Goal: Transaction & Acquisition: Book appointment/travel/reservation

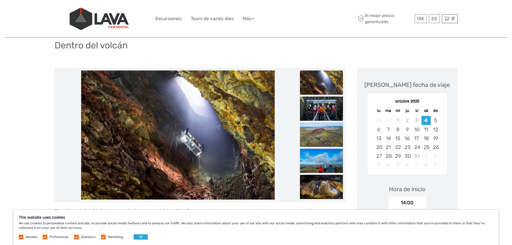
scroll to position [43, 0]
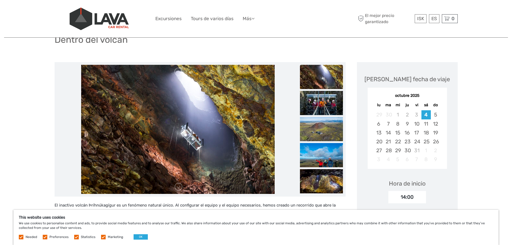
click at [207, 158] on img at bounding box center [178, 129] width 194 height 129
click at [202, 123] on img at bounding box center [178, 129] width 194 height 129
click at [328, 78] on img at bounding box center [321, 77] width 43 height 24
click at [328, 101] on img at bounding box center [321, 103] width 43 height 24
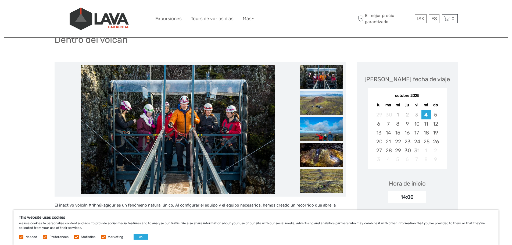
click at [326, 108] on img at bounding box center [321, 103] width 43 height 24
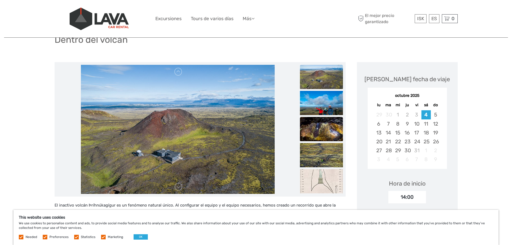
click at [325, 120] on img at bounding box center [321, 129] width 43 height 24
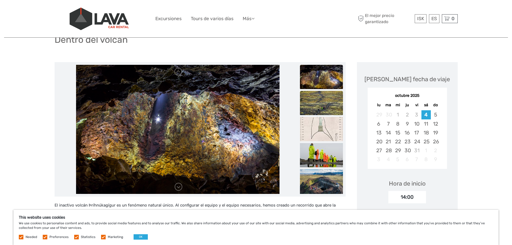
click at [324, 103] on img at bounding box center [321, 103] width 43 height 24
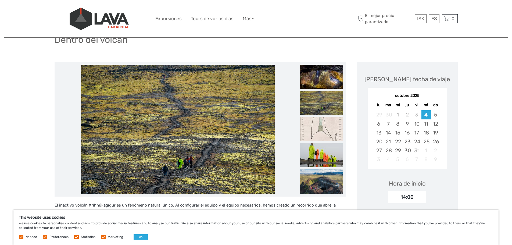
click at [325, 125] on img at bounding box center [321, 129] width 43 height 24
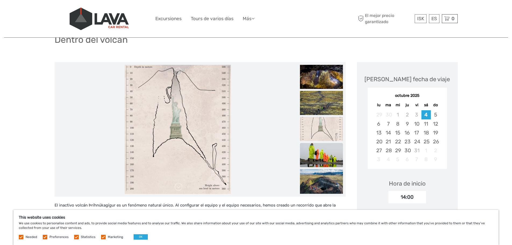
click at [325, 154] on img at bounding box center [321, 155] width 43 height 24
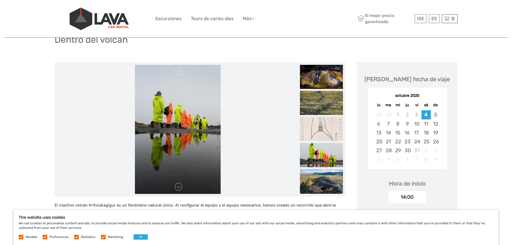
click at [326, 182] on img at bounding box center [321, 183] width 43 height 29
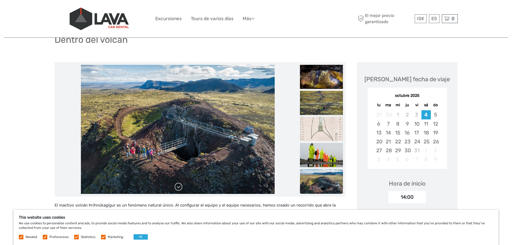
click at [177, 189] on link at bounding box center [178, 187] width 9 height 9
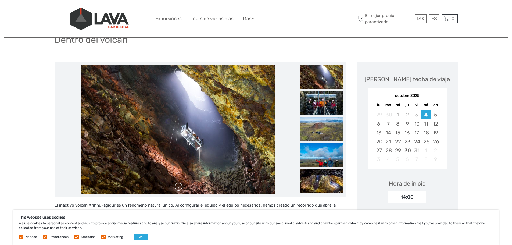
click at [177, 189] on link at bounding box center [178, 187] width 9 height 9
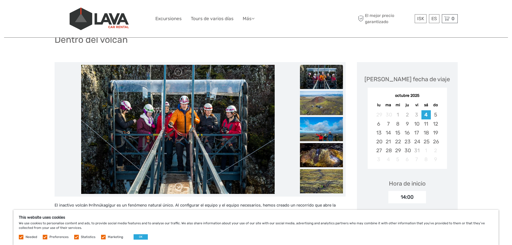
click at [177, 189] on link at bounding box center [178, 187] width 9 height 9
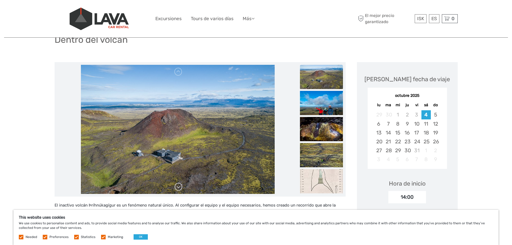
click at [177, 189] on link at bounding box center [178, 187] width 9 height 9
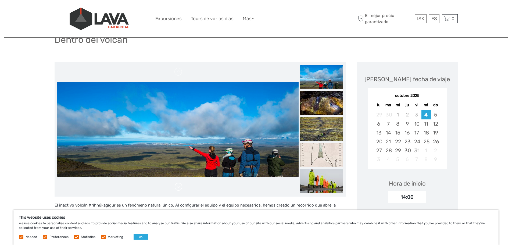
click at [177, 189] on link at bounding box center [178, 187] width 9 height 9
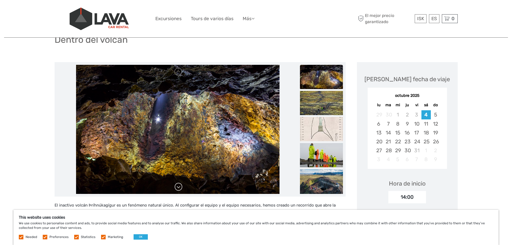
click at [178, 190] on link at bounding box center [178, 187] width 9 height 9
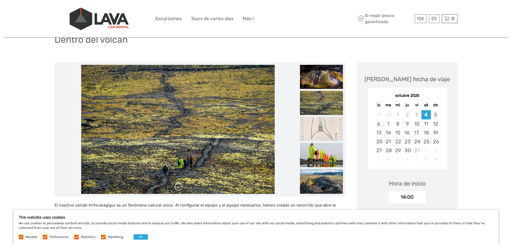
click at [178, 189] on link at bounding box center [178, 187] width 9 height 9
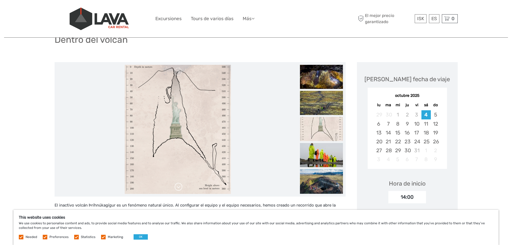
click at [178, 190] on link at bounding box center [178, 187] width 9 height 9
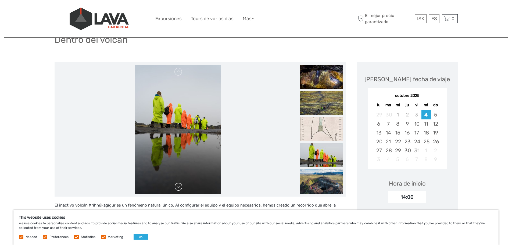
click at [178, 188] on link at bounding box center [178, 187] width 9 height 9
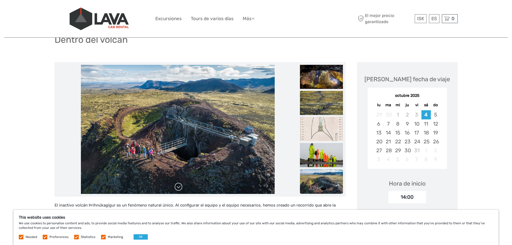
click at [178, 188] on link at bounding box center [178, 187] width 9 height 9
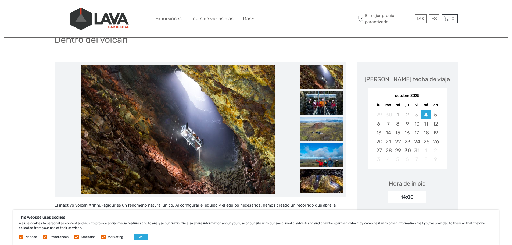
click at [179, 188] on link at bounding box center [178, 187] width 9 height 9
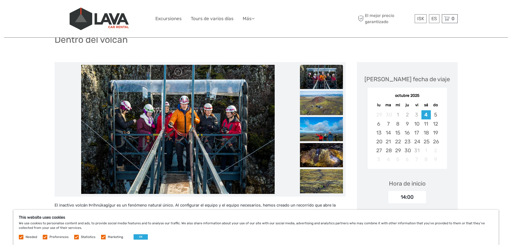
click at [179, 188] on link at bounding box center [178, 187] width 9 height 9
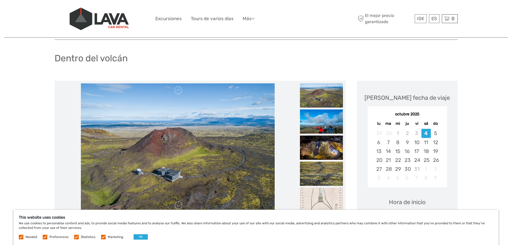
scroll to position [16, 0]
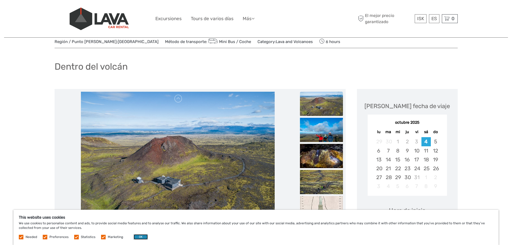
click at [143, 235] on button "OK" at bounding box center [141, 236] width 14 height 5
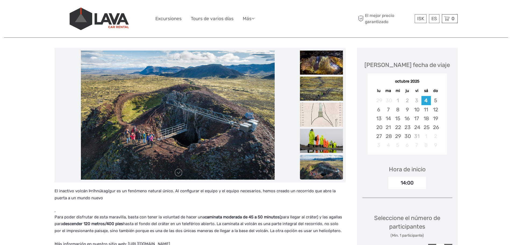
scroll to position [56, 0]
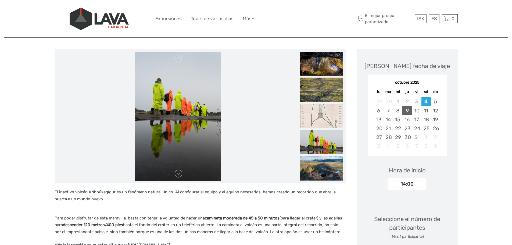
click at [410, 111] on div "9" at bounding box center [407, 110] width 9 height 9
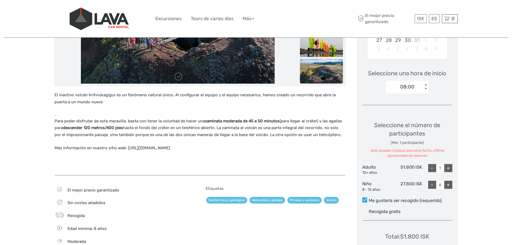
scroll to position [156, 0]
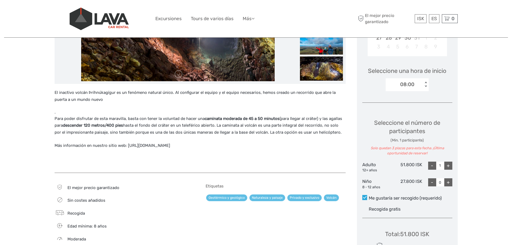
click at [447, 164] on div "+" at bounding box center [448, 166] width 8 height 8
type input "2"
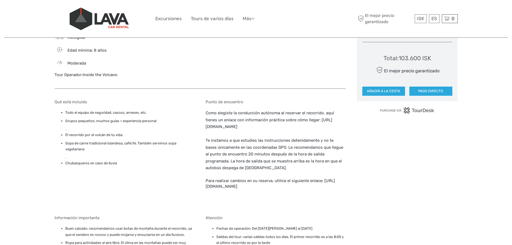
scroll to position [232, 0]
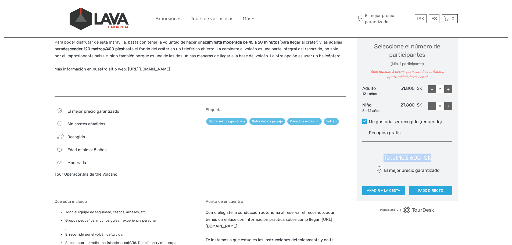
drag, startPoint x: 382, startPoint y: 156, endPoint x: 434, endPoint y: 158, distance: 51.9
click at [434, 158] on div "Total : 103.600 ISK El mejor precio garantizado AÑADIR A LA CESTA PAGO DIRECTO" at bounding box center [407, 170] width 90 height 49
copy div "Total : 103.600 ISK"
